Goal: Task Accomplishment & Management: Use online tool/utility

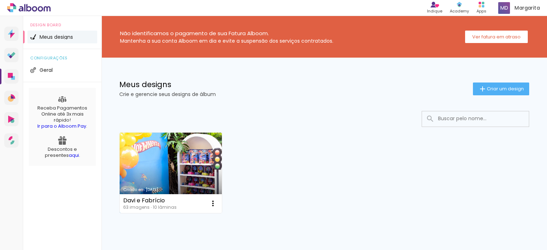
click at [199, 182] on link "Criado em [DATE]" at bounding box center [171, 173] width 102 height 81
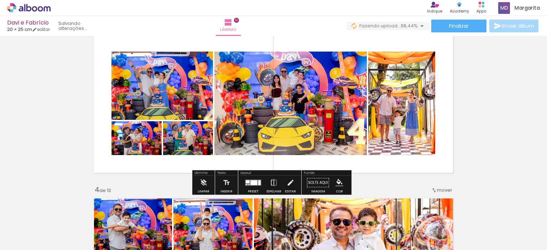
scroll to position [356, 0]
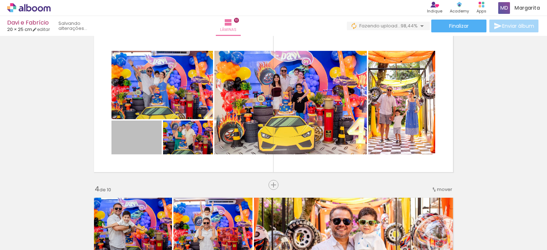
drag, startPoint x: 148, startPoint y: 146, endPoint x: 225, endPoint y: 234, distance: 117.1
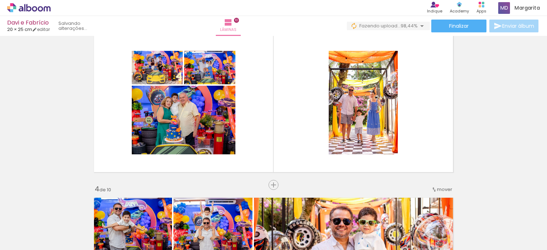
scroll to position [0, 2066]
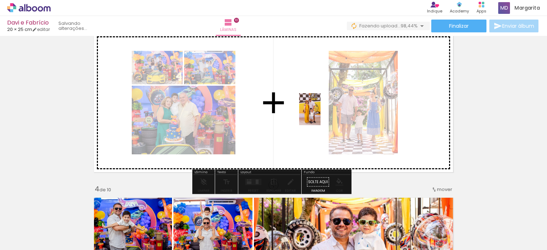
drag, startPoint x: 521, startPoint y: 230, endPoint x: 320, endPoint y: 114, distance: 231.6
click at [320, 114] on quentale-workspace at bounding box center [273, 125] width 547 height 250
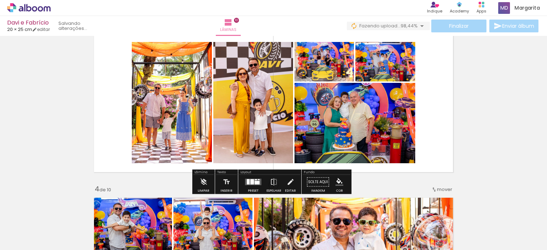
click at [255, 182] on div at bounding box center [257, 183] width 5 height 4
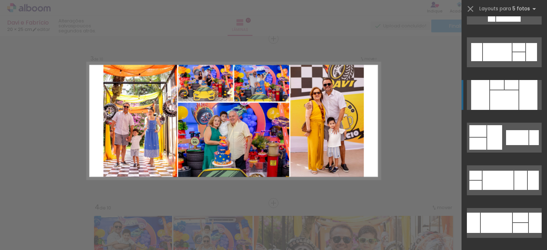
scroll to position [285, 0]
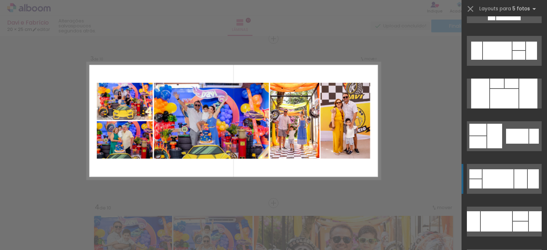
click at [509, 180] on div at bounding box center [498, 179] width 31 height 19
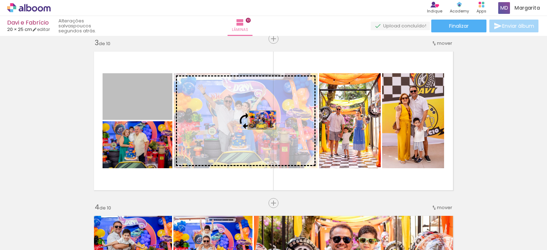
drag, startPoint x: 139, startPoint y: 104, endPoint x: 259, endPoint y: 120, distance: 121.5
click at [0, 0] on slot at bounding box center [0, 0] width 0 height 0
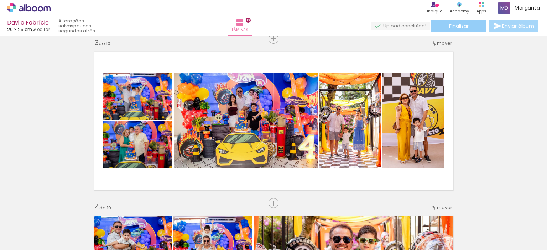
click at [465, 27] on span "Finalizar" at bounding box center [459, 26] width 20 height 5
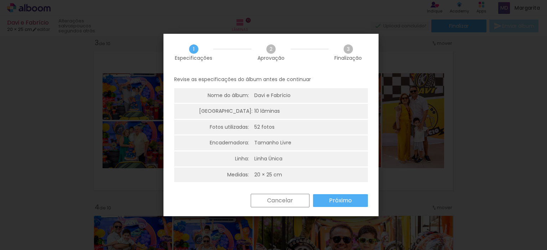
click at [352, 202] on paper-button "Próximo" at bounding box center [340, 200] width 55 height 13
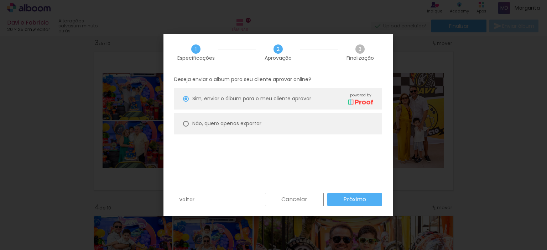
click at [0, 0] on slot "Próximo" at bounding box center [0, 0] width 0 height 0
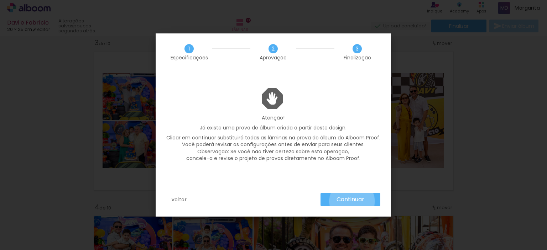
click at [0, 0] on slot "Continuar" at bounding box center [0, 0] width 0 height 0
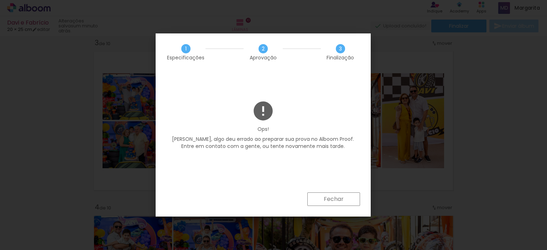
scroll to position [0, 2066]
click at [0, 0] on slot "Fechar" at bounding box center [0, 0] width 0 height 0
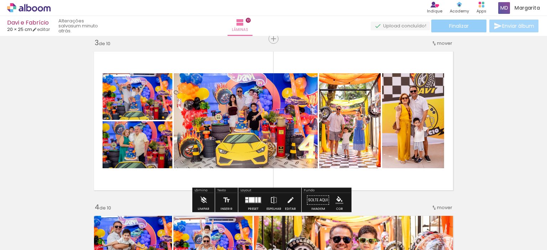
click at [468, 26] on paper-button "Finalizar" at bounding box center [458, 26] width 55 height 13
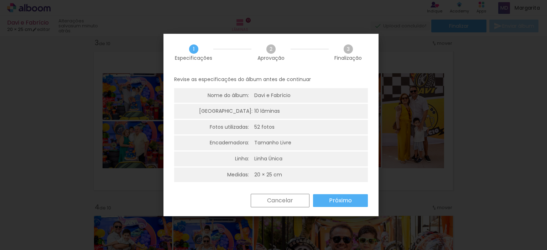
click at [0, 0] on slot "Próximo" at bounding box center [0, 0] width 0 height 0
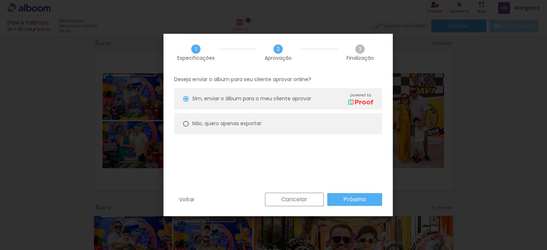
click at [186, 123] on div at bounding box center [186, 124] width 6 height 6
type paper-radio-button "on"
click at [0, 0] on slot "Próximo" at bounding box center [0, 0] width 0 height 0
type input "Alta, 300 DPI"
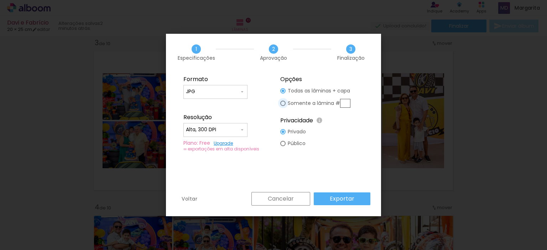
click at [284, 104] on div at bounding box center [282, 103] width 5 height 5
type paper-radio-button "on"
click at [284, 91] on div at bounding box center [282, 90] width 5 height 5
type paper-radio-button "on"
click at [360, 200] on paper-button "Exportar" at bounding box center [342, 199] width 57 height 13
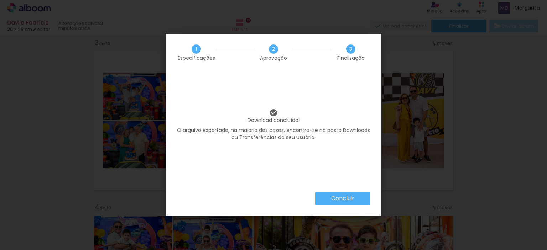
scroll to position [0, 2066]
click at [0, 0] on slot "Concluir" at bounding box center [0, 0] width 0 height 0
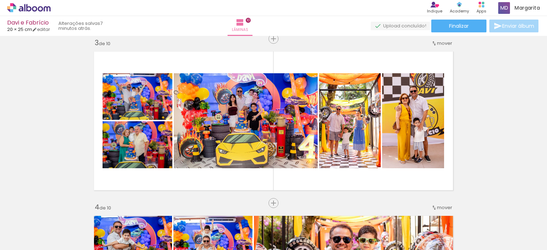
scroll to position [0, 2066]
